Goal: Use online tool/utility: Utilize a website feature to perform a specific function

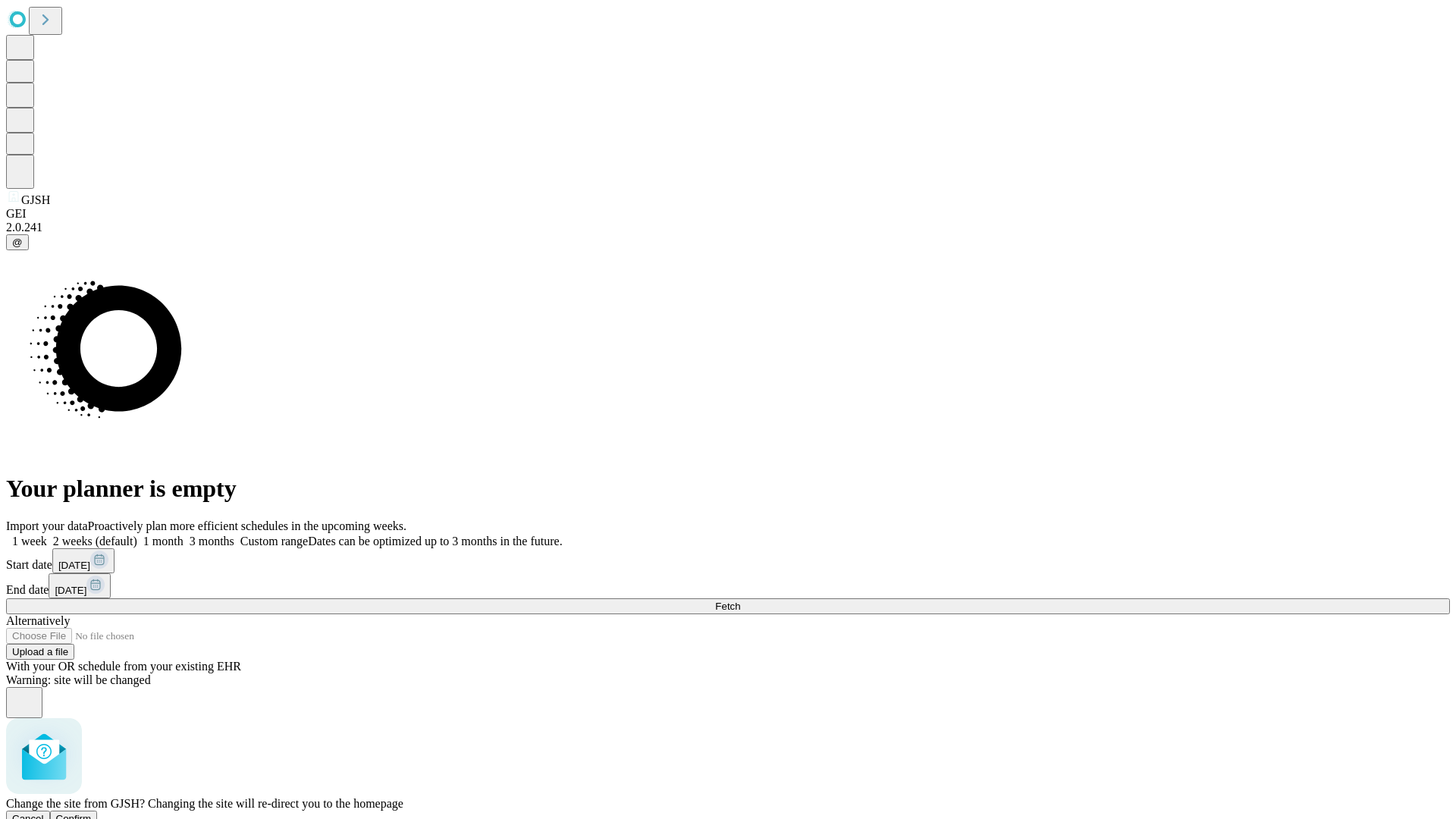
click at [92, 813] on span "Confirm" at bounding box center [74, 818] width 36 height 11
click at [47, 534] on label "1 week" at bounding box center [26, 540] width 41 height 13
click at [740, 601] on span "Fetch" at bounding box center [727, 606] width 25 height 11
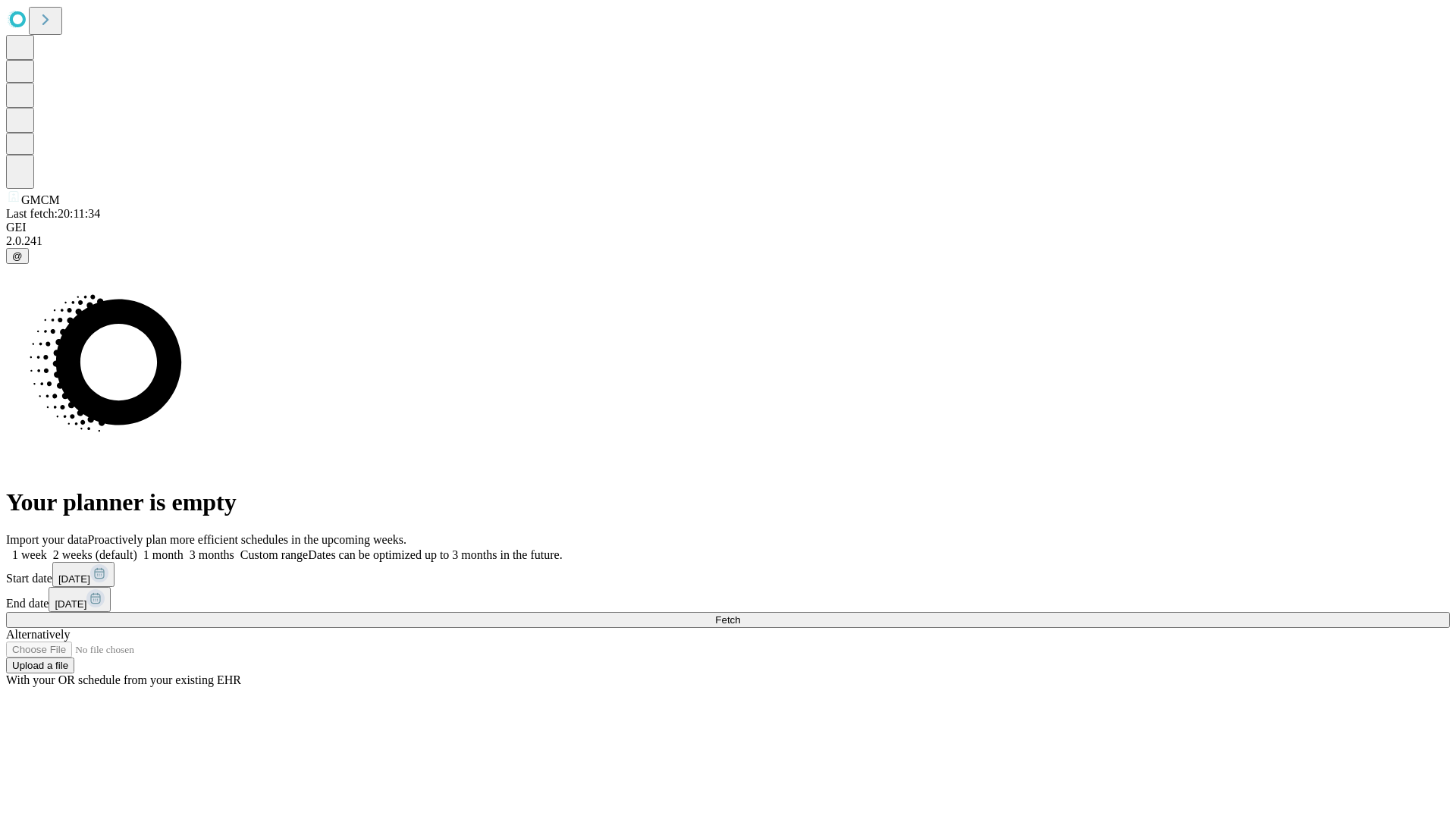
click at [47, 548] on label "1 week" at bounding box center [26, 554] width 41 height 13
click at [740, 614] on span "Fetch" at bounding box center [727, 619] width 25 height 11
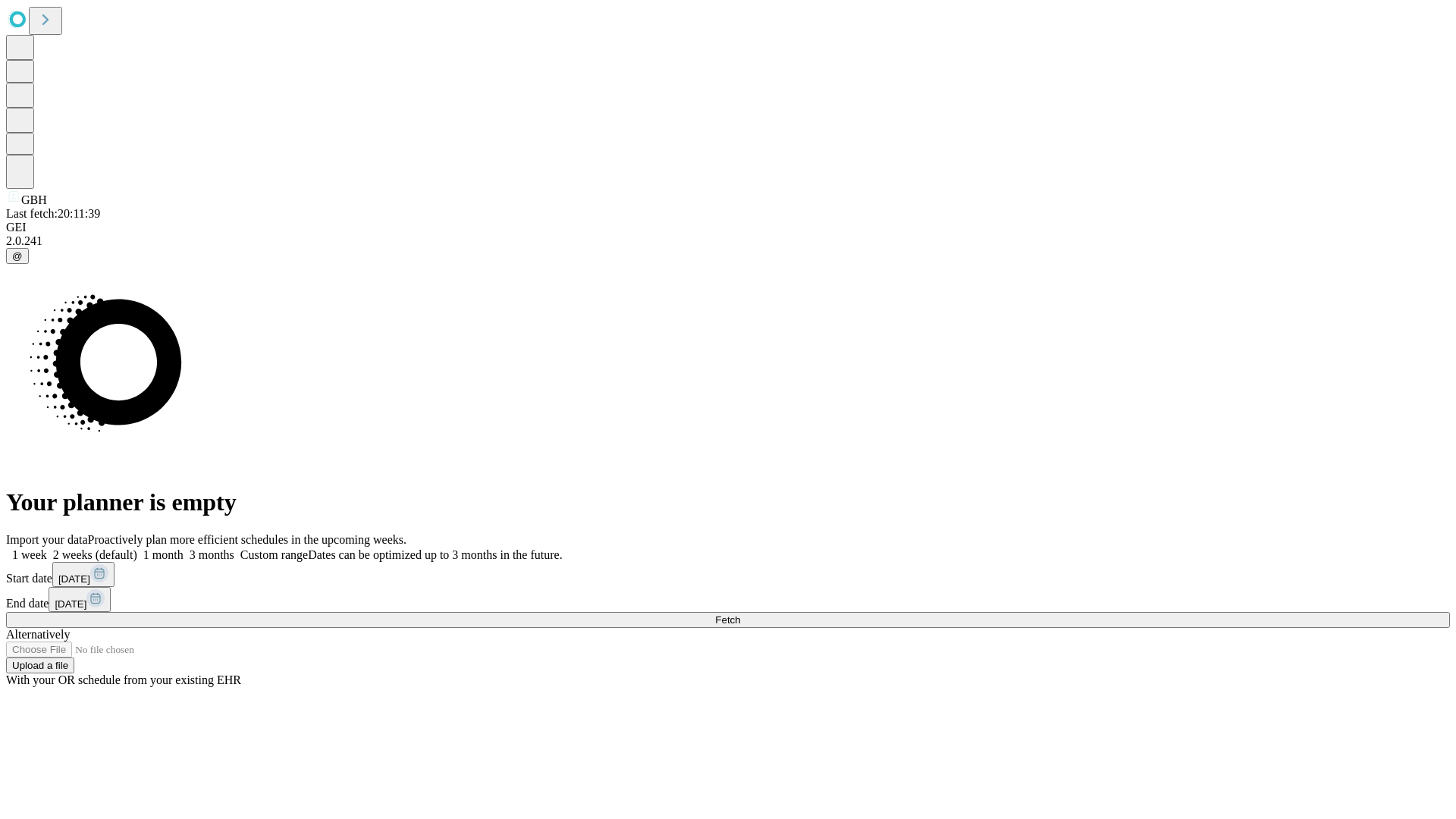
click at [47, 548] on label "1 week" at bounding box center [26, 554] width 41 height 13
click at [740, 614] on span "Fetch" at bounding box center [727, 619] width 25 height 11
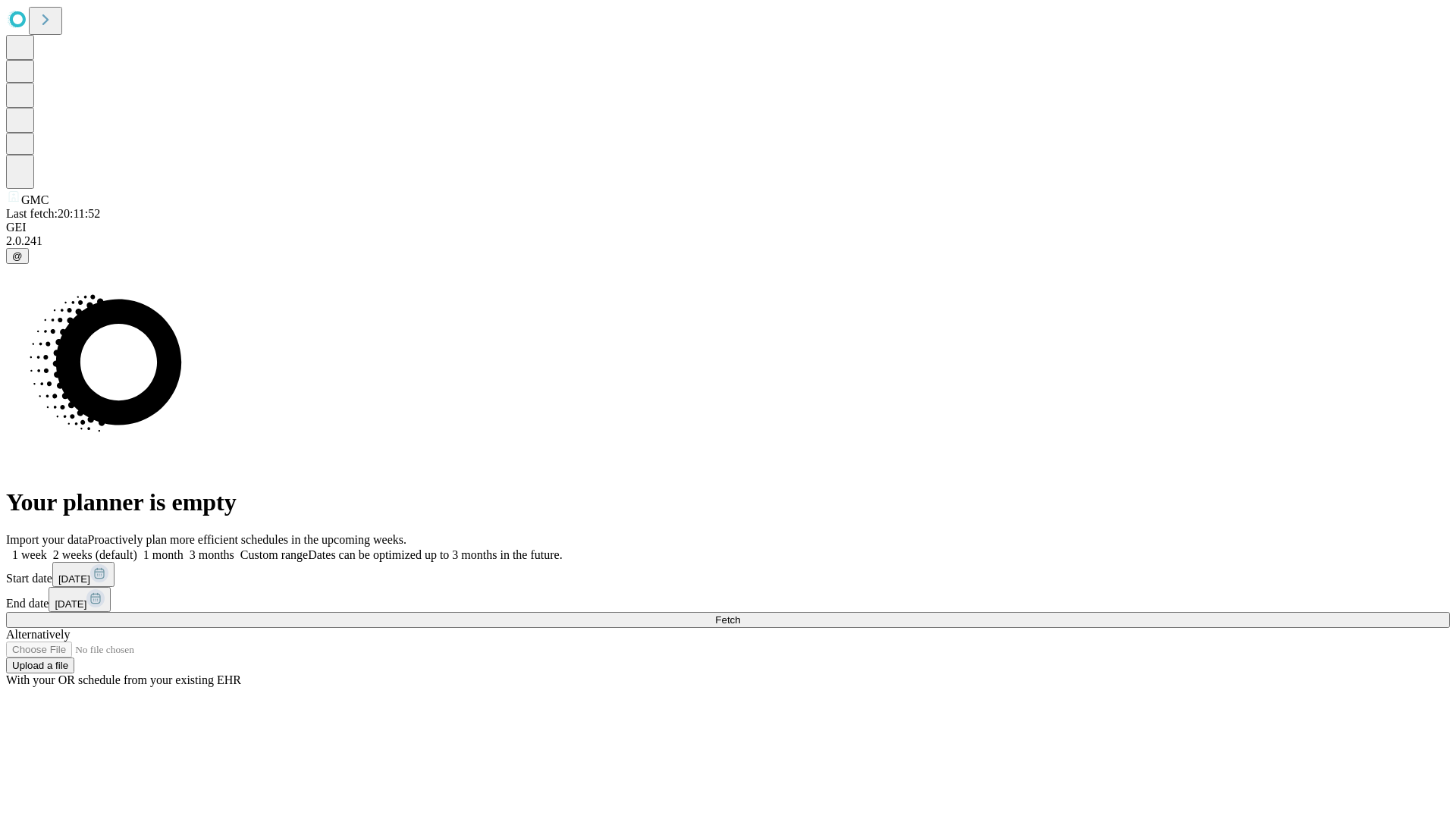
click at [47, 548] on label "1 week" at bounding box center [26, 554] width 41 height 13
click at [740, 614] on span "Fetch" at bounding box center [727, 619] width 25 height 11
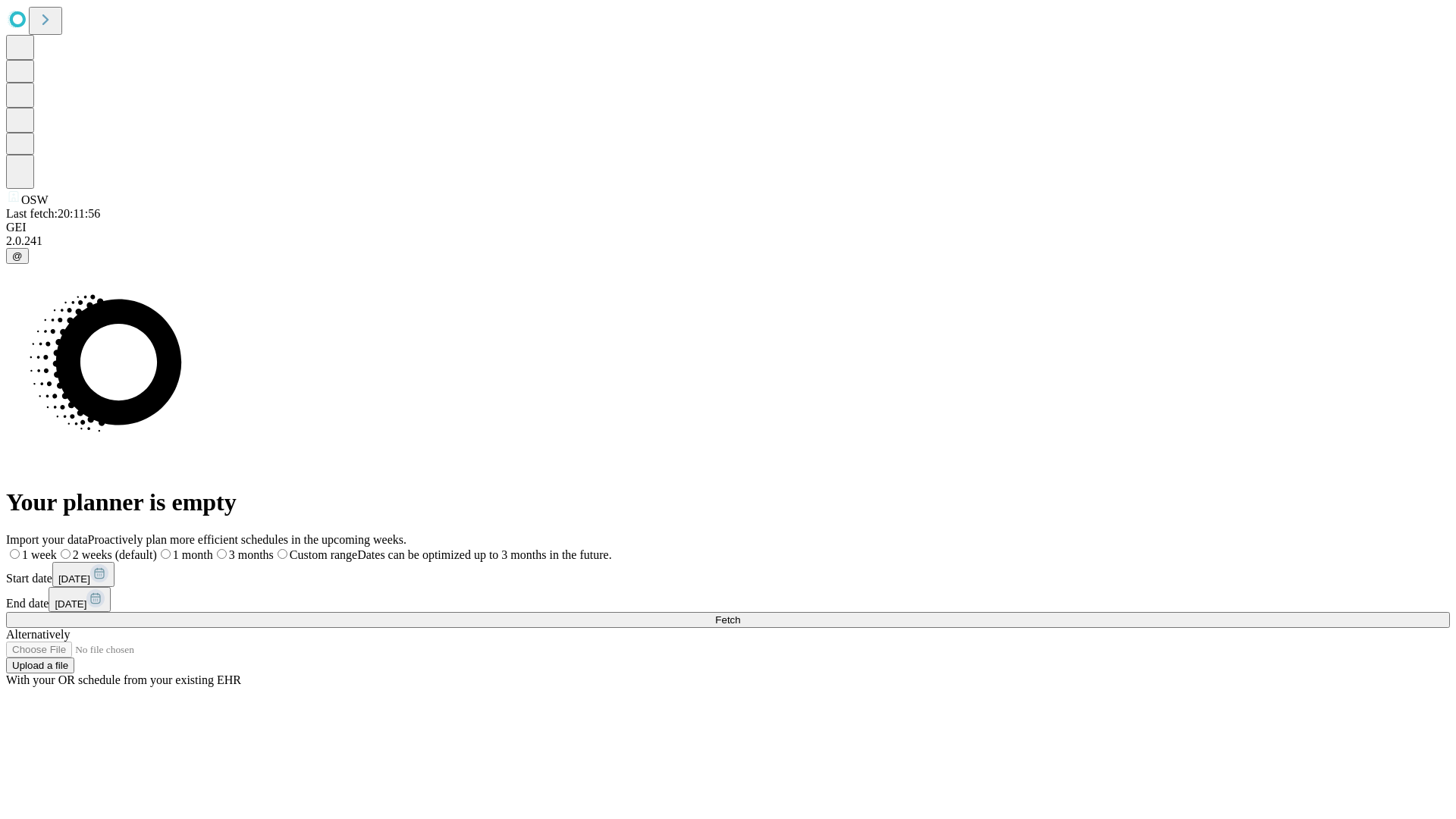
click at [57, 548] on label "1 week" at bounding box center [32, 554] width 51 height 13
click at [740, 614] on span "Fetch" at bounding box center [727, 619] width 25 height 11
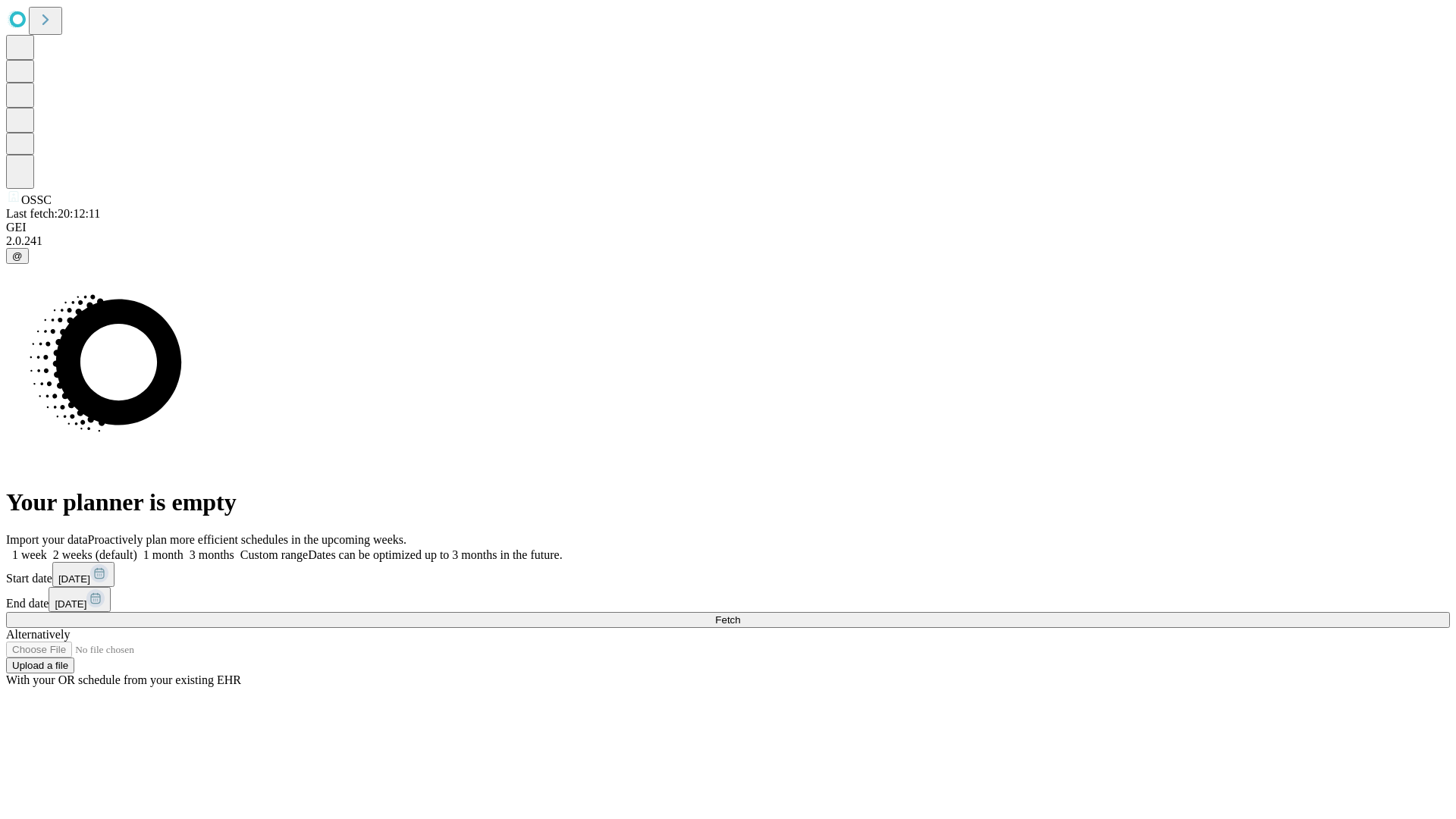
click at [47, 548] on label "1 week" at bounding box center [26, 554] width 41 height 13
click at [740, 614] on span "Fetch" at bounding box center [727, 619] width 25 height 11
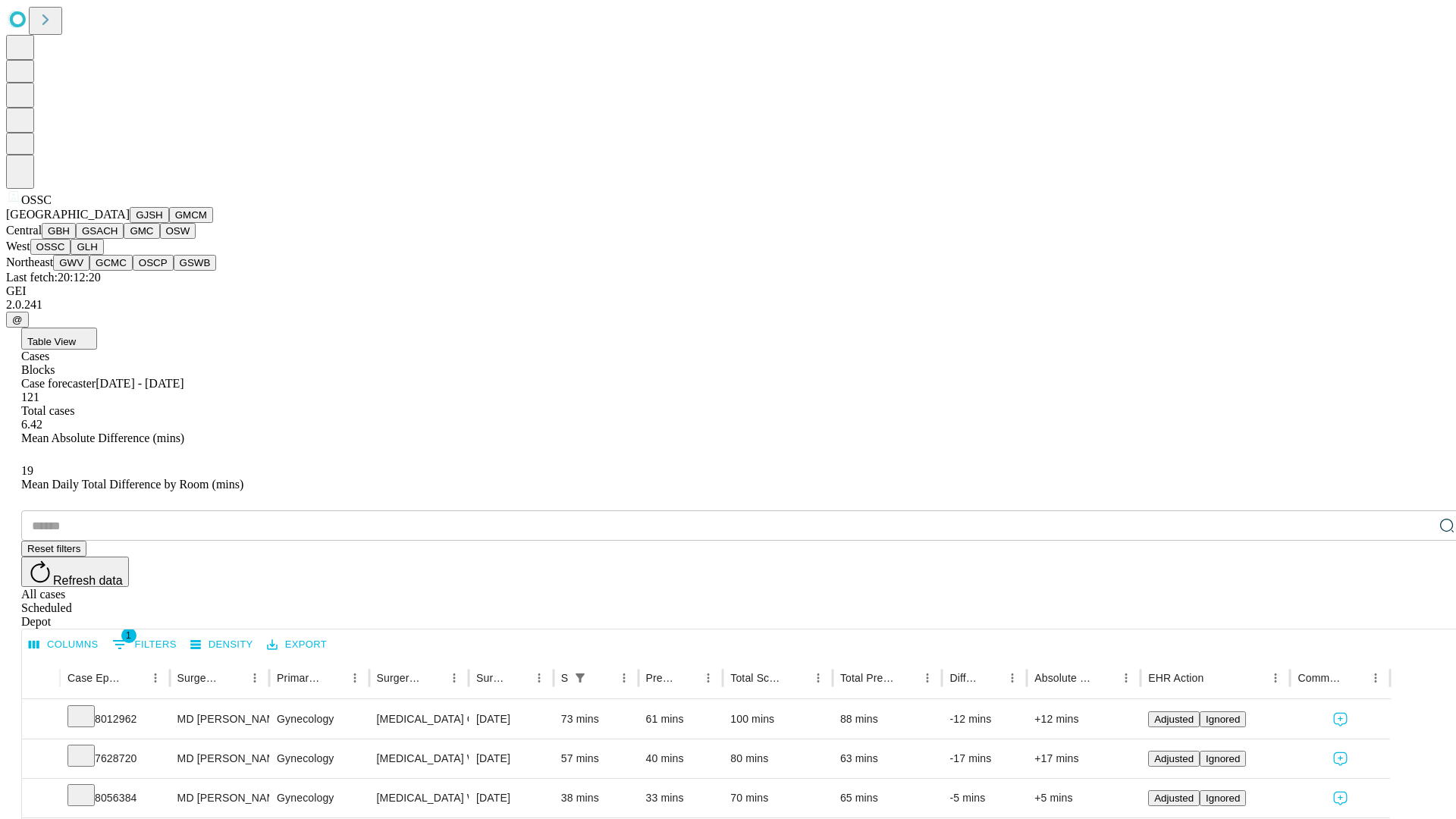
click at [103, 255] on button "GLH" at bounding box center [86, 247] width 32 height 16
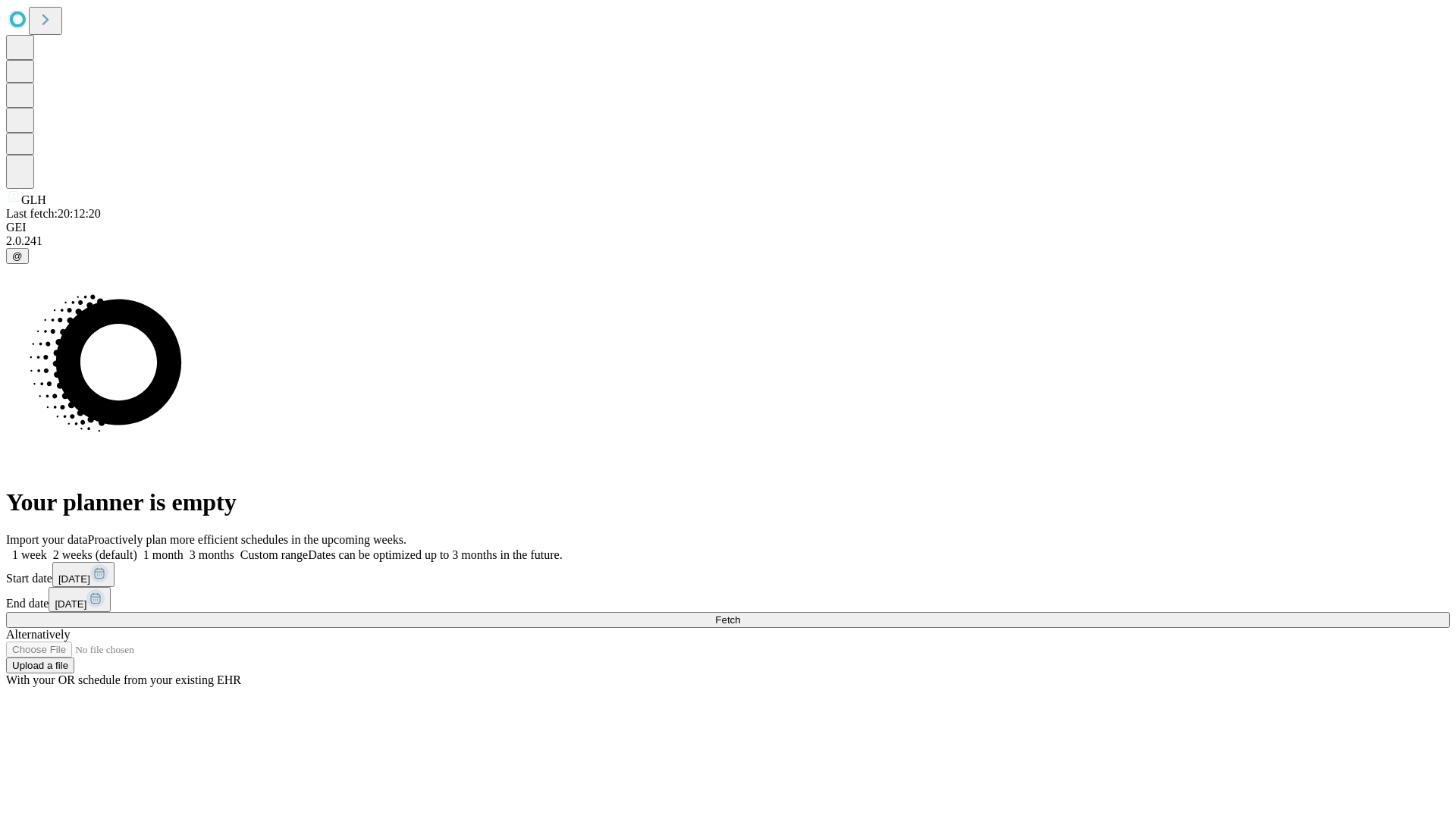
click at [47, 548] on label "1 week" at bounding box center [26, 554] width 41 height 13
click at [740, 614] on span "Fetch" at bounding box center [727, 619] width 25 height 11
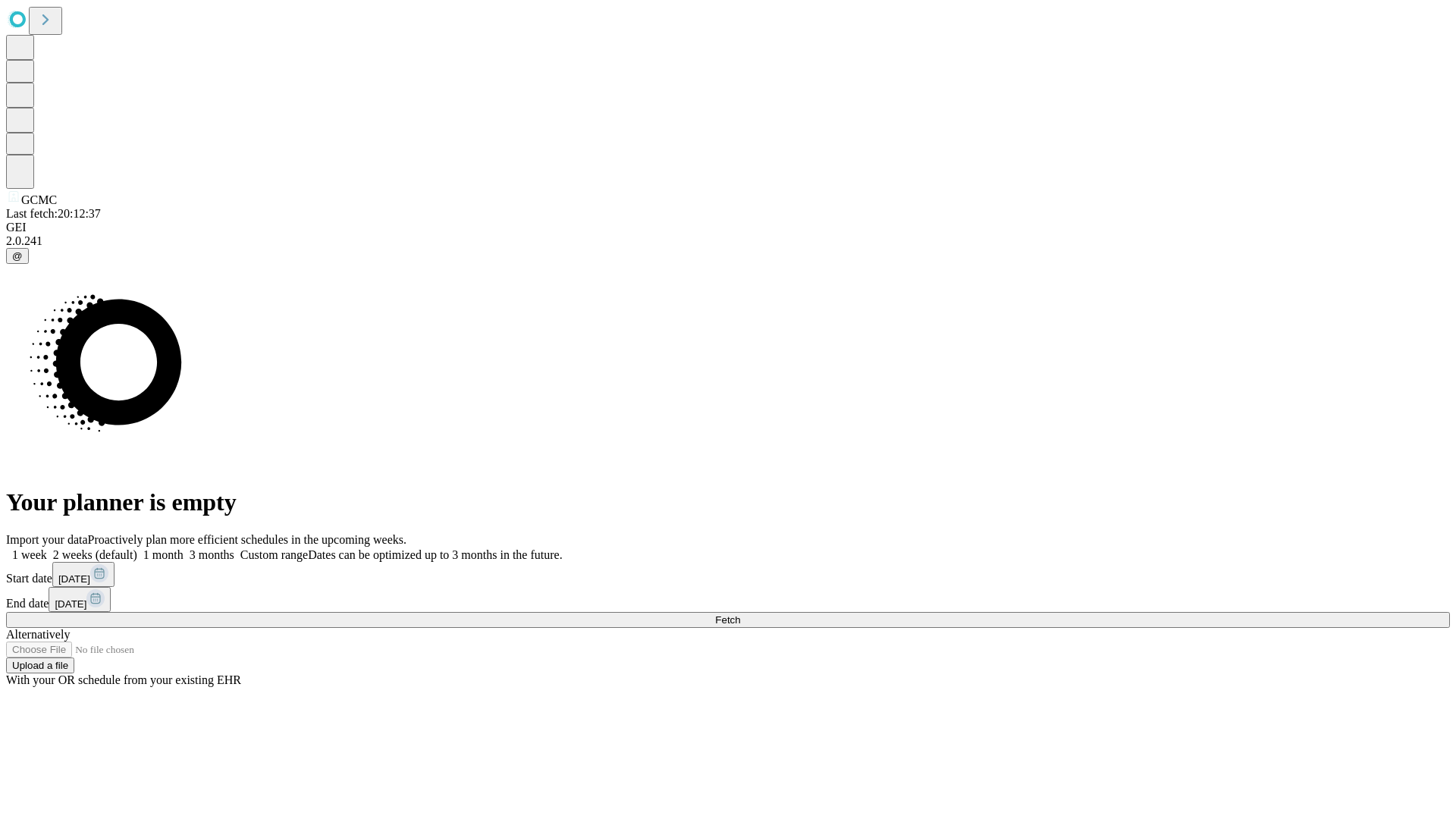
click at [740, 614] on span "Fetch" at bounding box center [727, 619] width 25 height 11
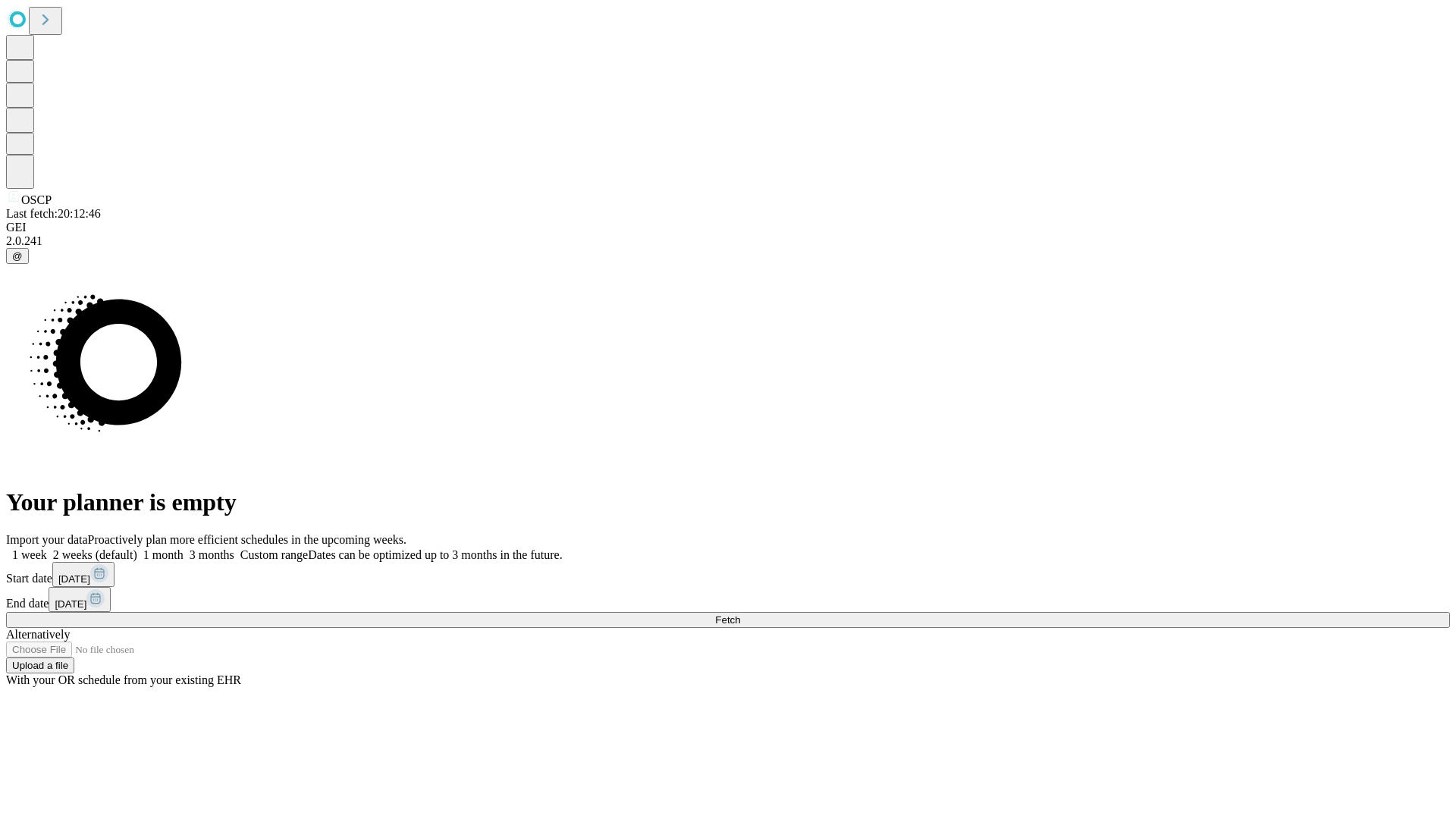
click at [47, 548] on label "1 week" at bounding box center [26, 554] width 41 height 13
click at [740, 614] on span "Fetch" at bounding box center [727, 619] width 25 height 11
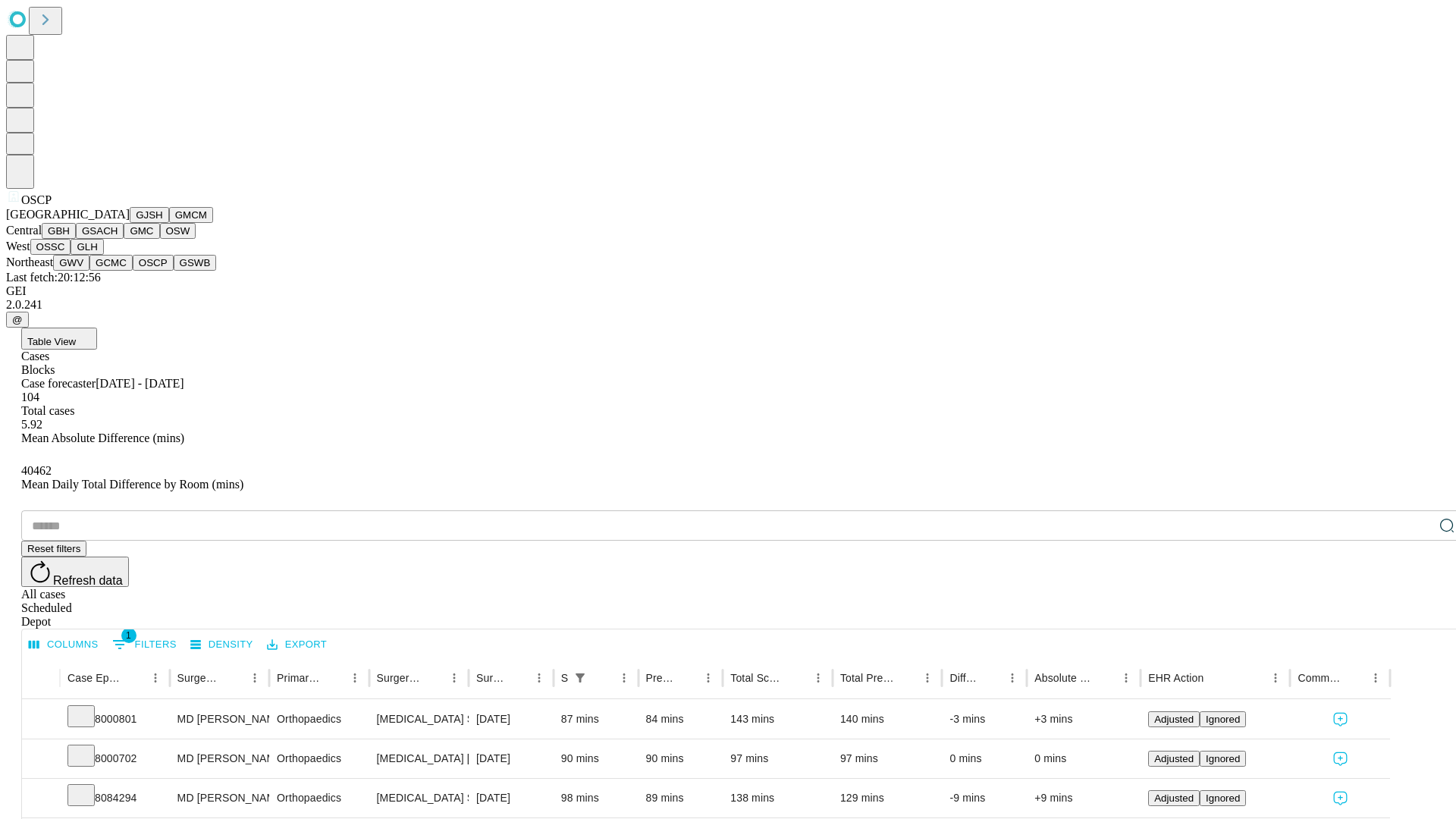
click at [173, 271] on button "GSWB" at bounding box center [194, 263] width 43 height 16
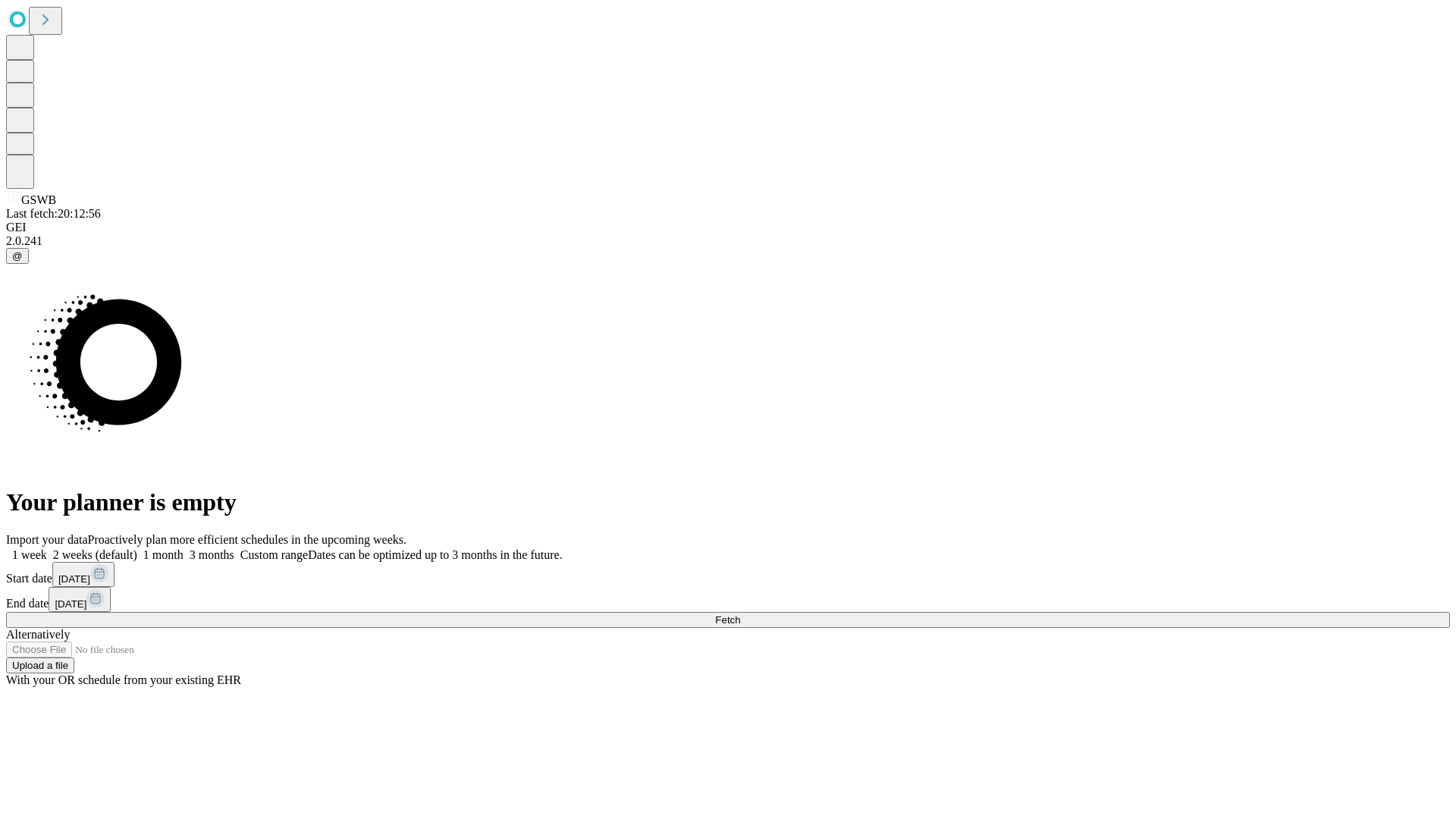
click at [47, 548] on label "1 week" at bounding box center [26, 554] width 41 height 13
click at [740, 614] on span "Fetch" at bounding box center [727, 619] width 25 height 11
